Goal: Transaction & Acquisition: Purchase product/service

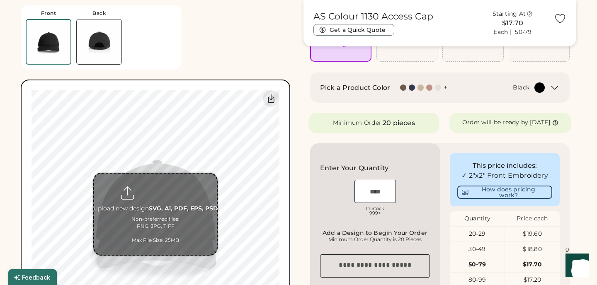
scroll to position [28, 0]
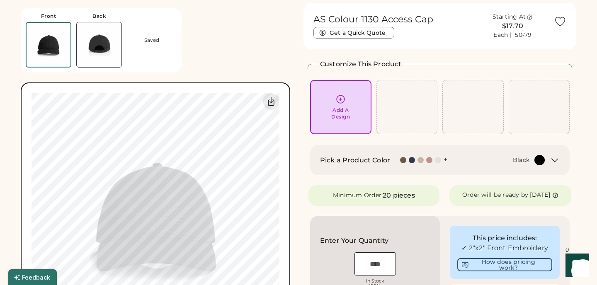
click at [522, 163] on div "Black" at bounding box center [521, 160] width 17 height 8
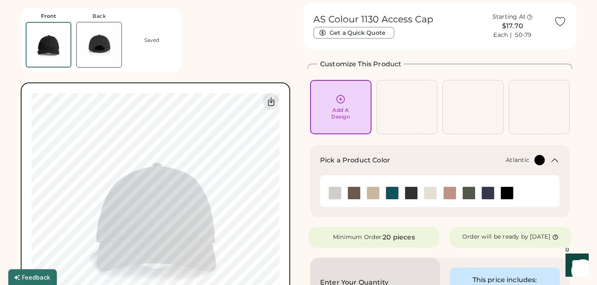
click at [393, 191] on img at bounding box center [392, 193] width 12 height 12
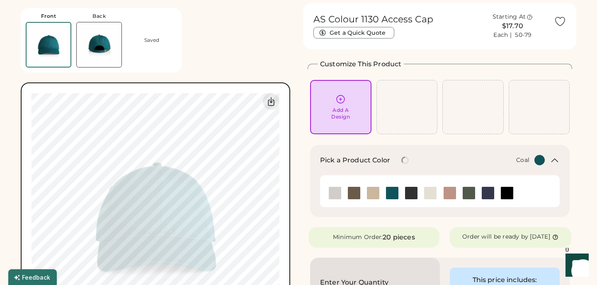
click at [408, 196] on img at bounding box center [411, 193] width 12 height 12
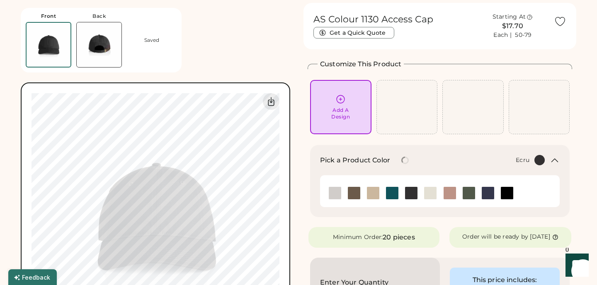
click at [436, 197] on img at bounding box center [430, 193] width 12 height 12
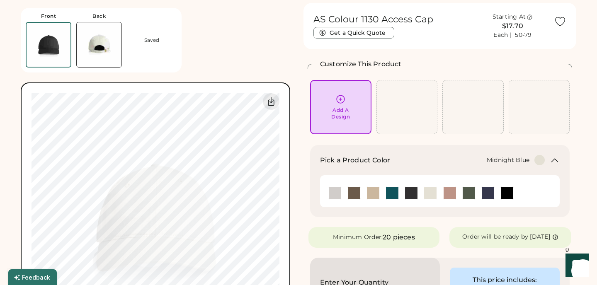
click at [488, 192] on img at bounding box center [488, 193] width 12 height 12
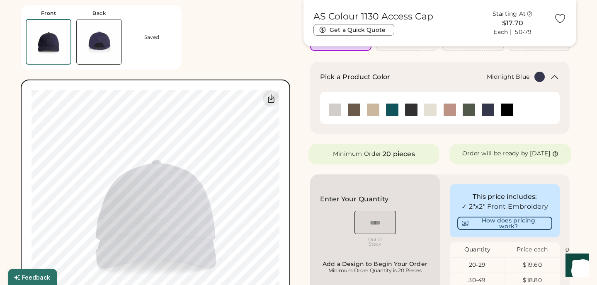
scroll to position [111, 0]
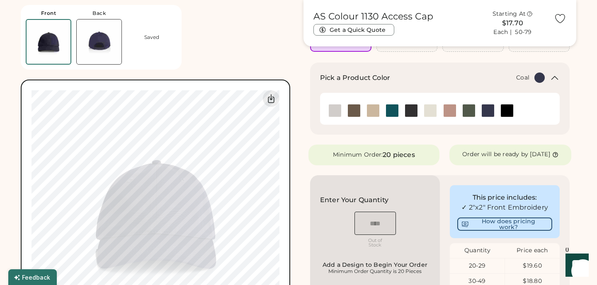
click at [431, 109] on img at bounding box center [430, 110] width 12 height 12
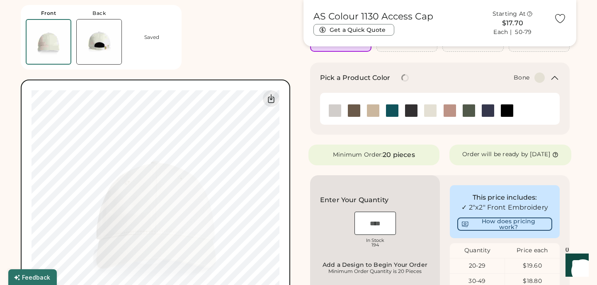
click at [333, 112] on img at bounding box center [335, 110] width 12 height 12
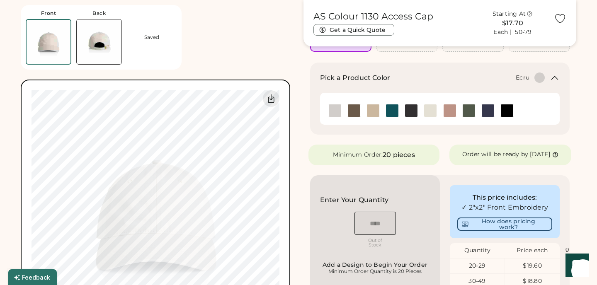
click at [431, 114] on img at bounding box center [430, 110] width 12 height 12
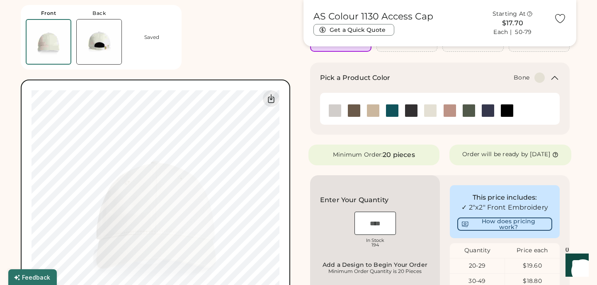
click at [332, 111] on img at bounding box center [335, 110] width 12 height 12
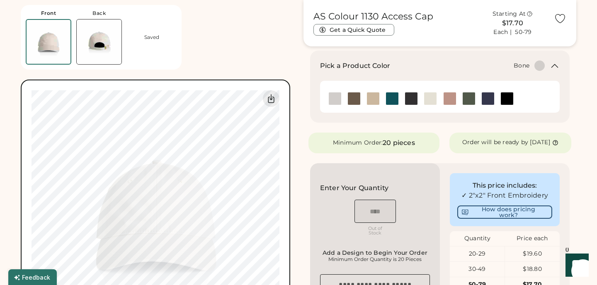
scroll to position [115, 0]
